Goal: Task Accomplishment & Management: Complete application form

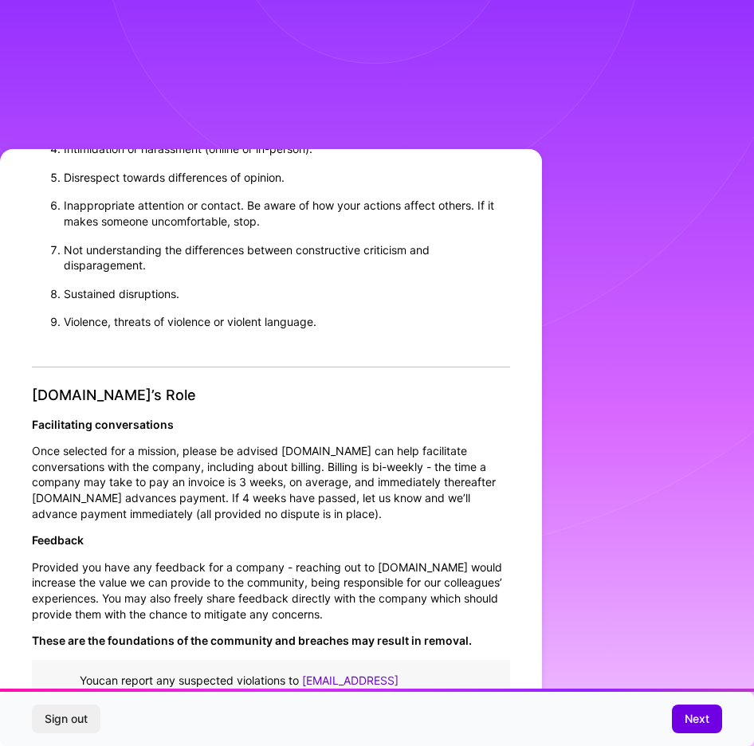
scroll to position [1386, 0]
click at [683, 719] on button "Next" at bounding box center [697, 719] width 50 height 29
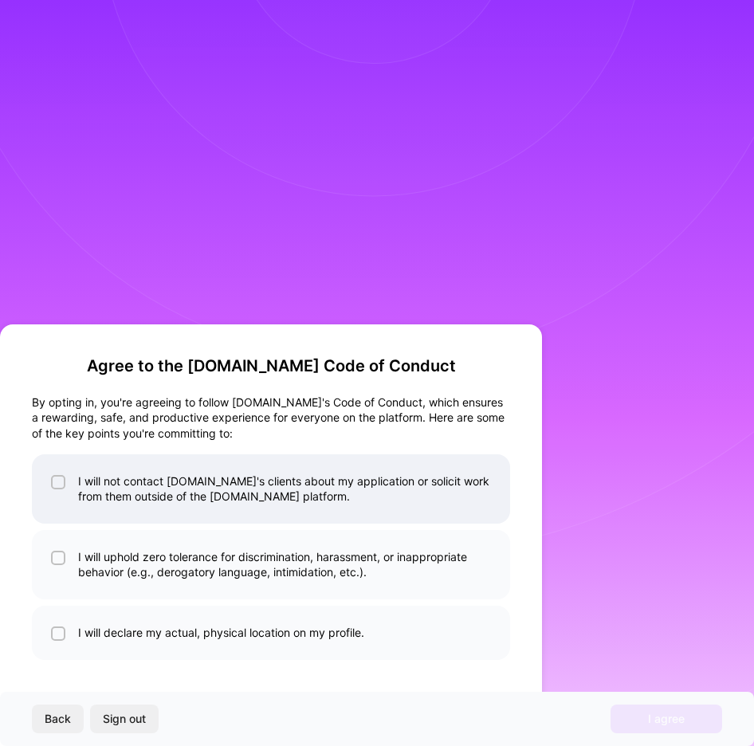
click at [327, 508] on li "I will not contact [DOMAIN_NAME]'s clients about my application or solicit work…" at bounding box center [271, 489] width 479 height 69
checkbox input "true"
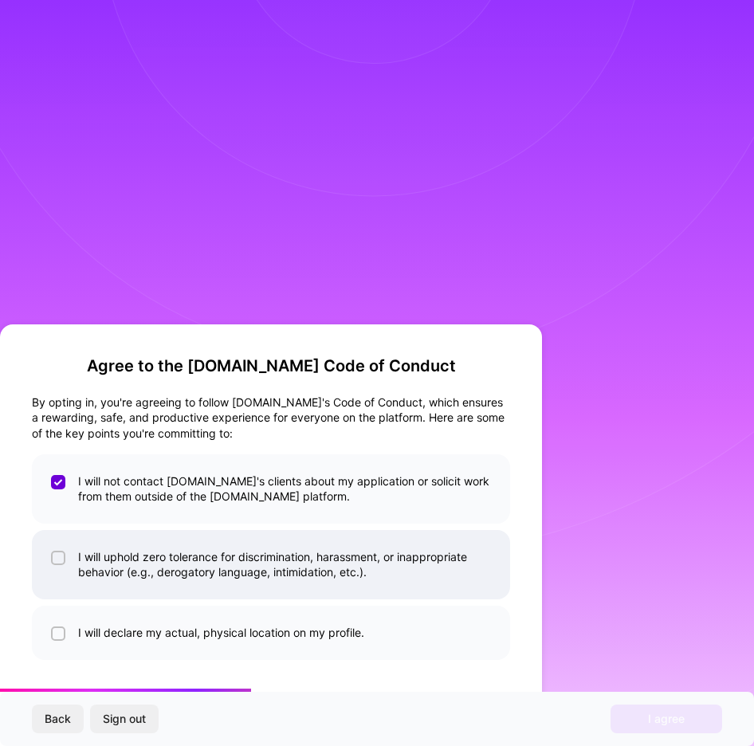
click at [327, 578] on li "I will uphold zero tolerance for discrimination, harassment, or inappropriate b…" at bounding box center [271, 564] width 479 height 69
checkbox input "true"
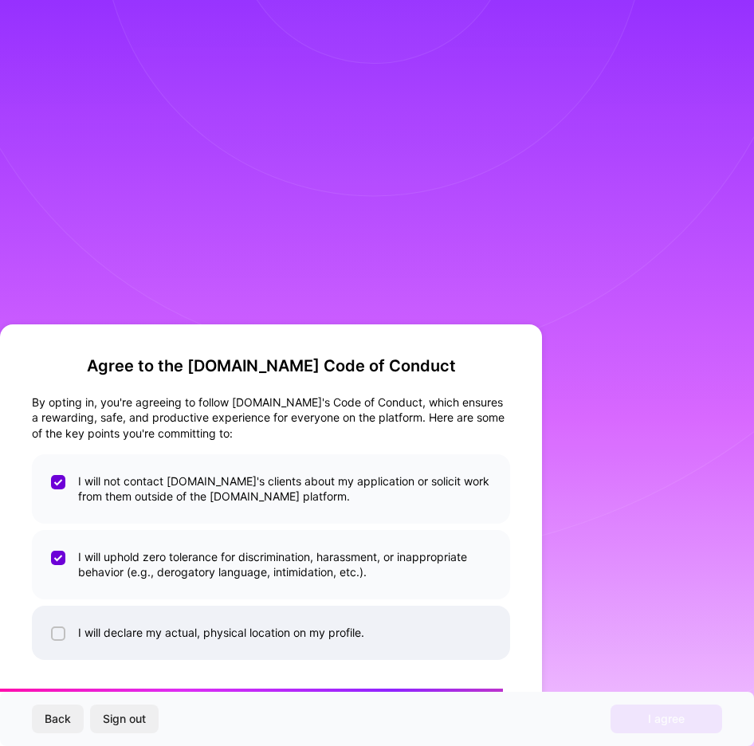
click at [327, 619] on li "I will declare my actual, physical location on my profile." at bounding box center [271, 633] width 479 height 54
checkbox input "true"
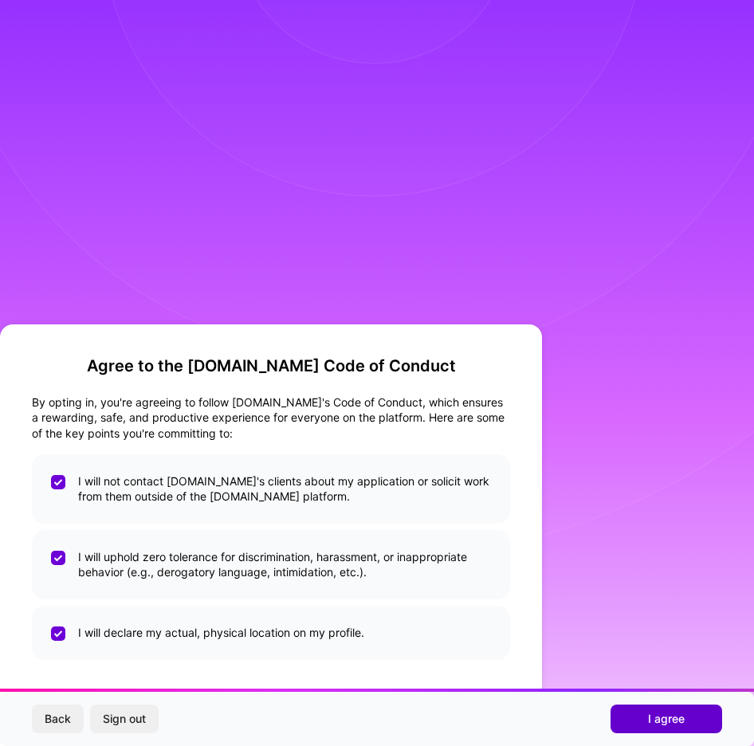
click at [645, 707] on button "I agree" at bounding box center [667, 719] width 112 height 29
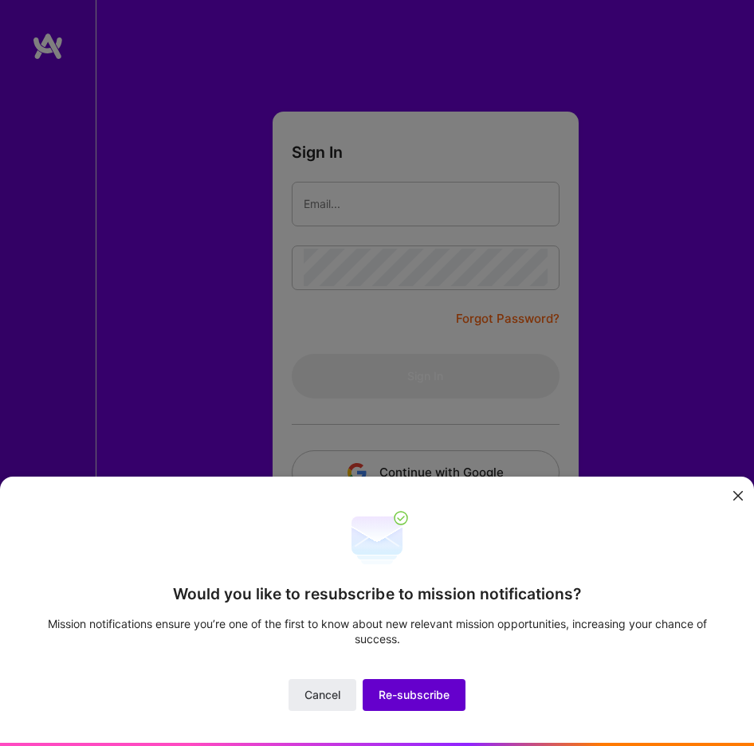
click at [407, 695] on span "Re-subscribe" at bounding box center [414, 695] width 71 height 16
click at [428, 698] on span "Re-subscribe" at bounding box center [414, 695] width 71 height 16
click at [732, 503] on button at bounding box center [738, 496] width 19 height 26
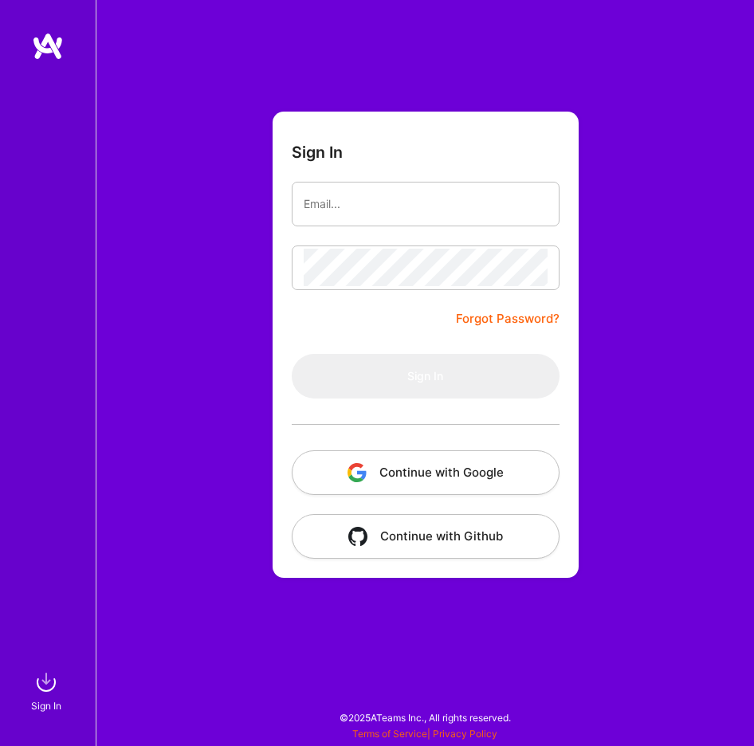
click at [453, 470] on button "Continue with Google" at bounding box center [426, 473] width 268 height 45
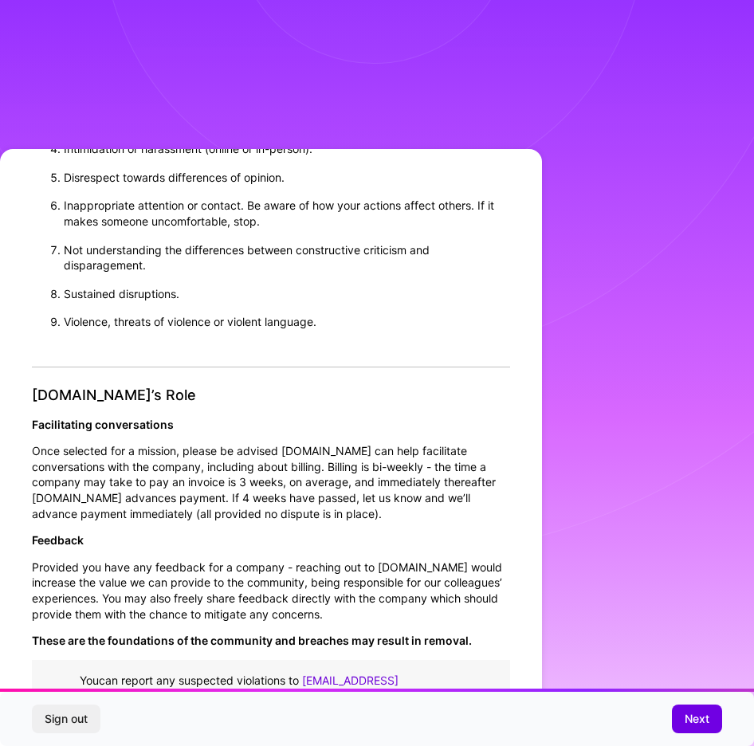
scroll to position [1386, 0]
click at [692, 739] on div "Sign out Next" at bounding box center [377, 719] width 754 height 54
click at [689, 726] on span "Next" at bounding box center [697, 719] width 25 height 16
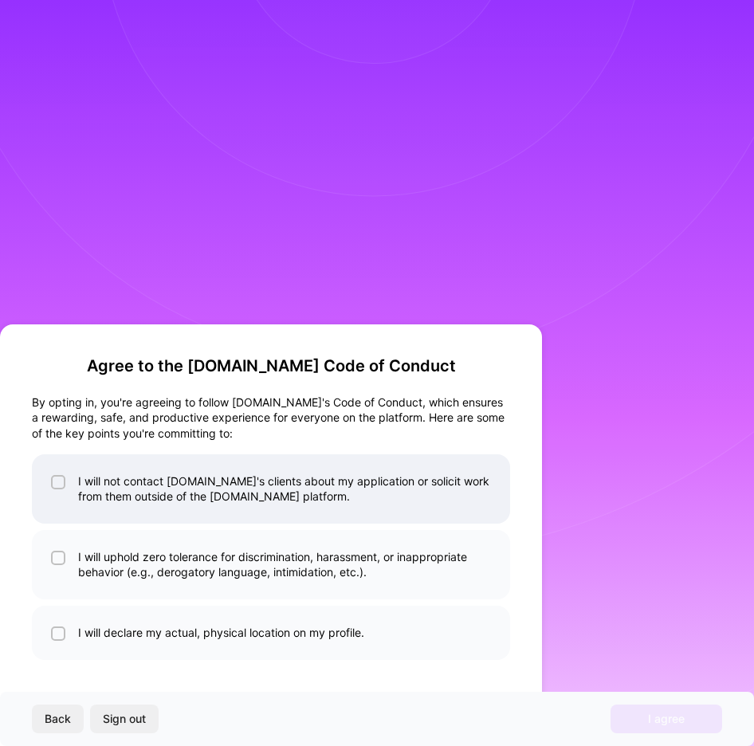
click at [430, 486] on li "I will not contact [DOMAIN_NAME]'s clients about my application or solicit work…" at bounding box center [271, 489] width 479 height 69
checkbox input "true"
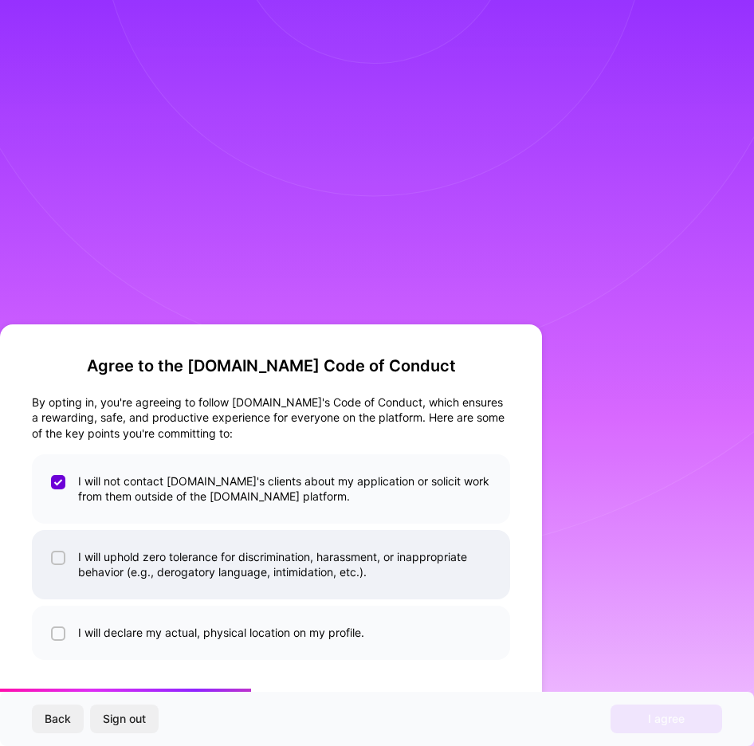
click at [410, 583] on li "I will uphold zero tolerance for discrimination, harassment, or inappropriate b…" at bounding box center [271, 564] width 479 height 69
checkbox input "true"
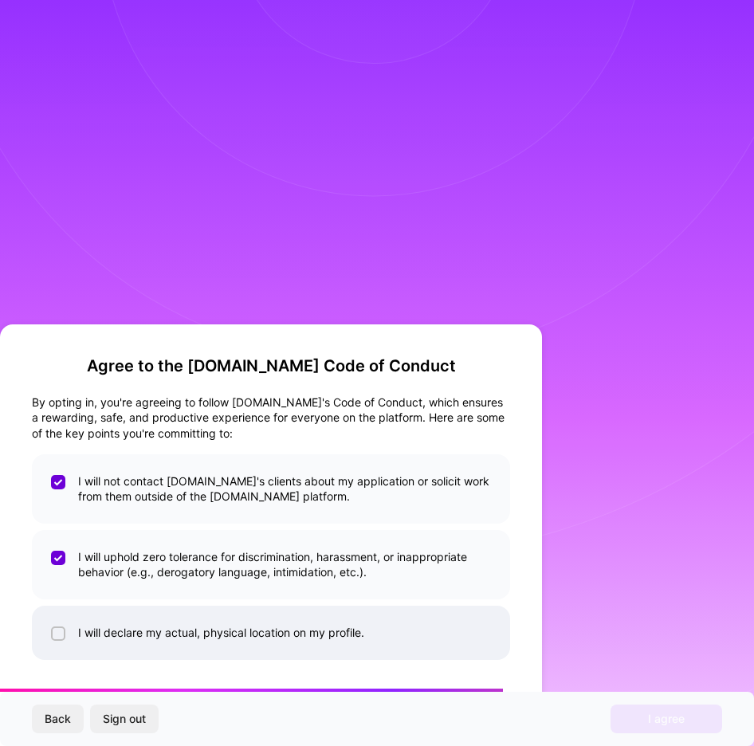
click at [368, 624] on li "I will declare my actual, physical location on my profile." at bounding box center [271, 633] width 479 height 54
checkbox input "true"
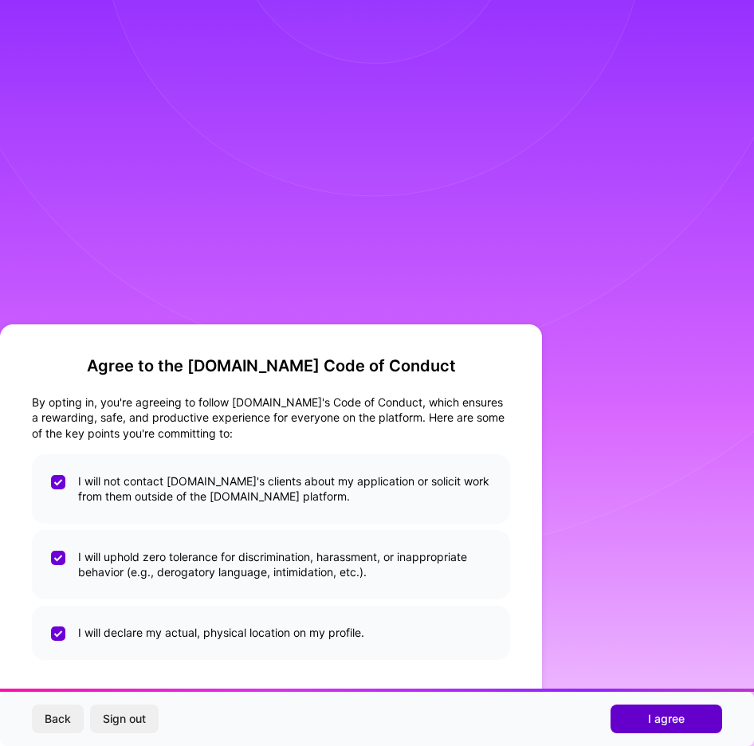
click at [665, 731] on button "I agree" at bounding box center [667, 719] width 112 height 29
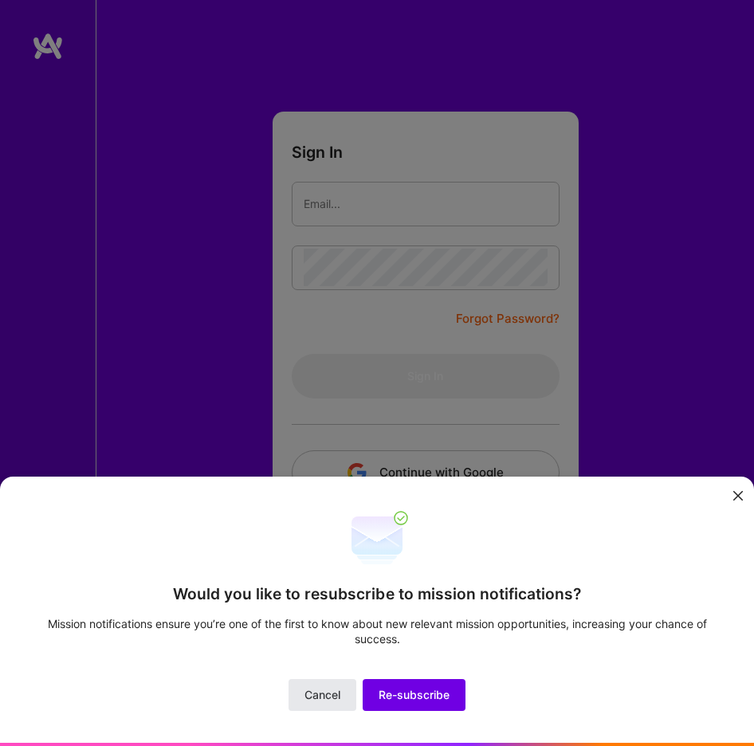
click at [312, 704] on button "Cancel" at bounding box center [323, 696] width 68 height 32
